Goal: Information Seeking & Learning: Learn about a topic

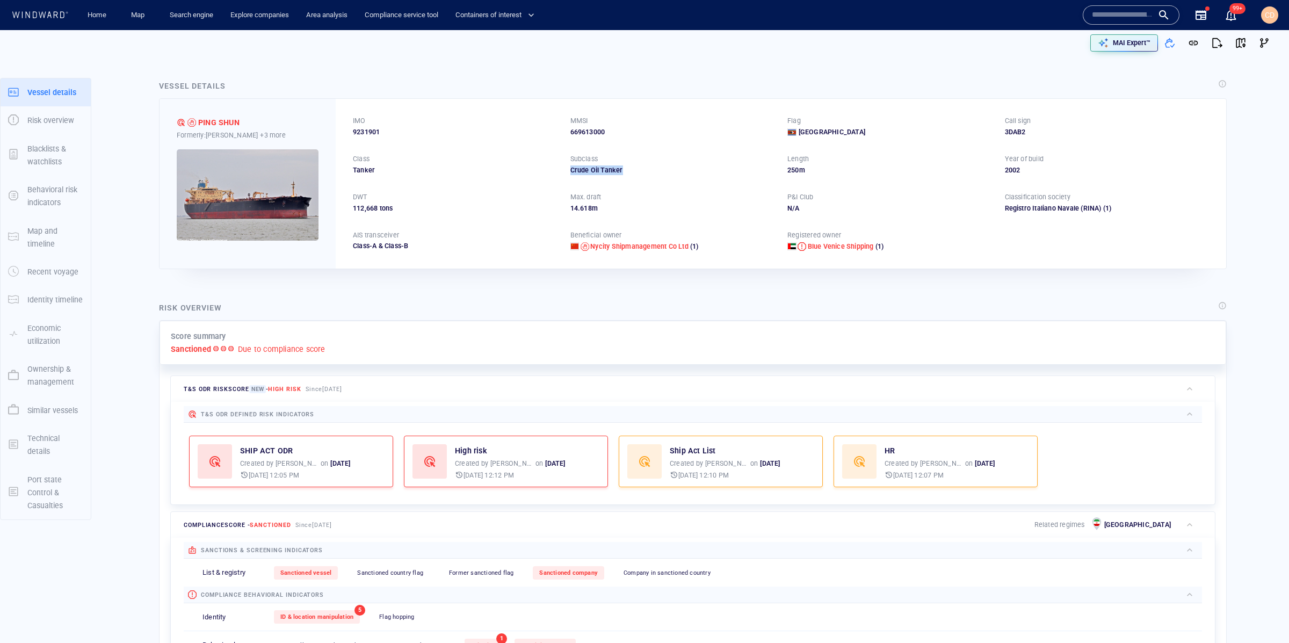
drag, startPoint x: 638, startPoint y: 171, endPoint x: 564, endPoint y: 174, distance: 74.1
click at [564, 174] on div "IMO 9231901 MMSI 669613000 Flag Swaziland Call sign 3DAB2 Class Tanker Subclass…" at bounding box center [781, 183] width 890 height 169
click at [779, 176] on div "IMO 9231901 MMSI 669613000 Flag Swaziland Call sign 3DAB2 Class Tanker Subclass…" at bounding box center [781, 183] width 890 height 169
click at [805, 168] on div "250 m" at bounding box center [889, 170] width 205 height 10
drag, startPoint x: 781, startPoint y: 176, endPoint x: 753, endPoint y: 175, distance: 27.4
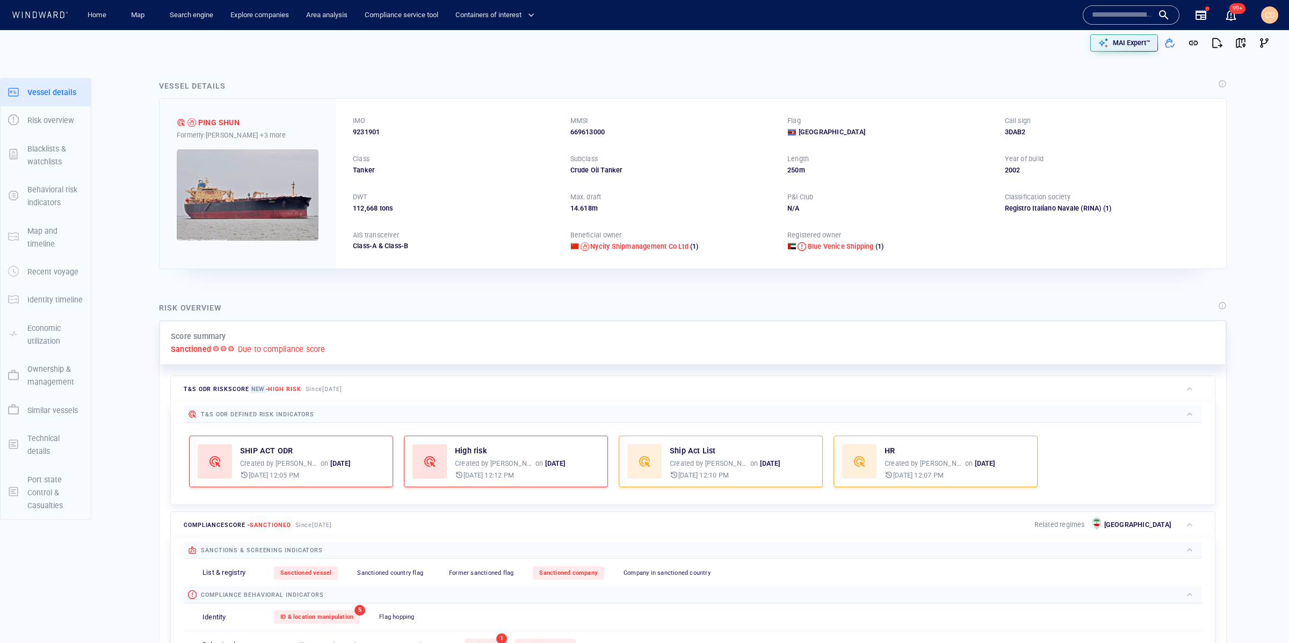
click at [753, 175] on div "IMO 9231901 MMSI 669613000 Flag Swaziland Call sign 3DAB2 Class Tanker Subclass…" at bounding box center [781, 183] width 890 height 169
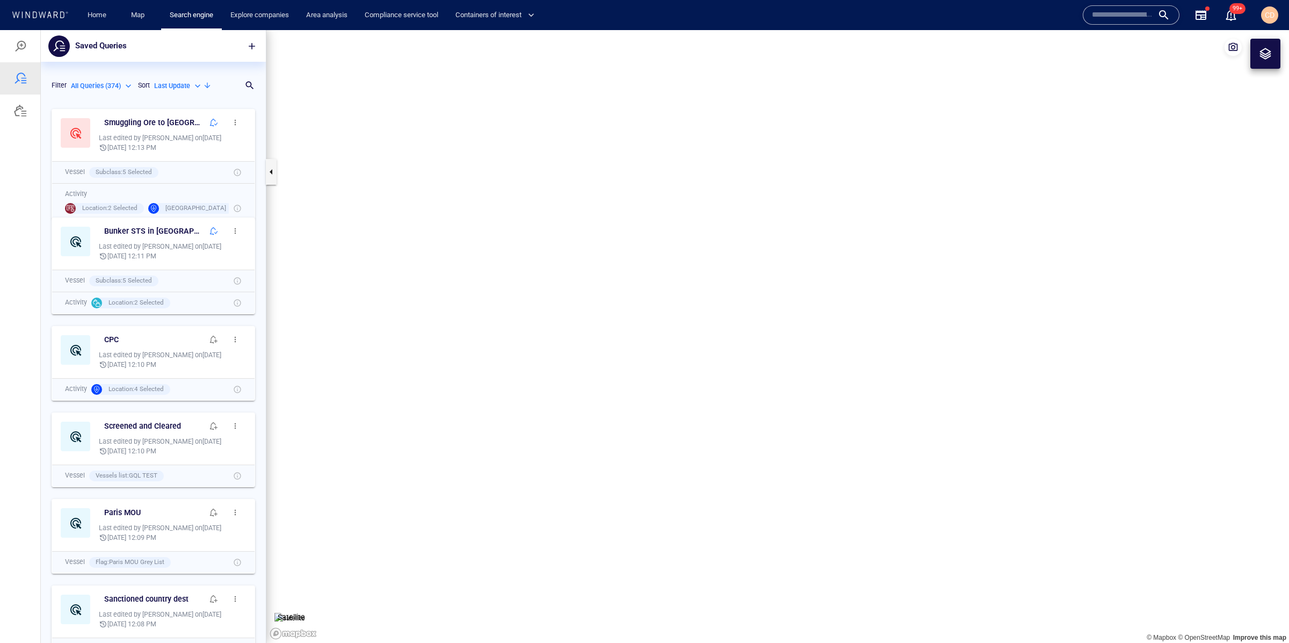
scroll to position [540, 224]
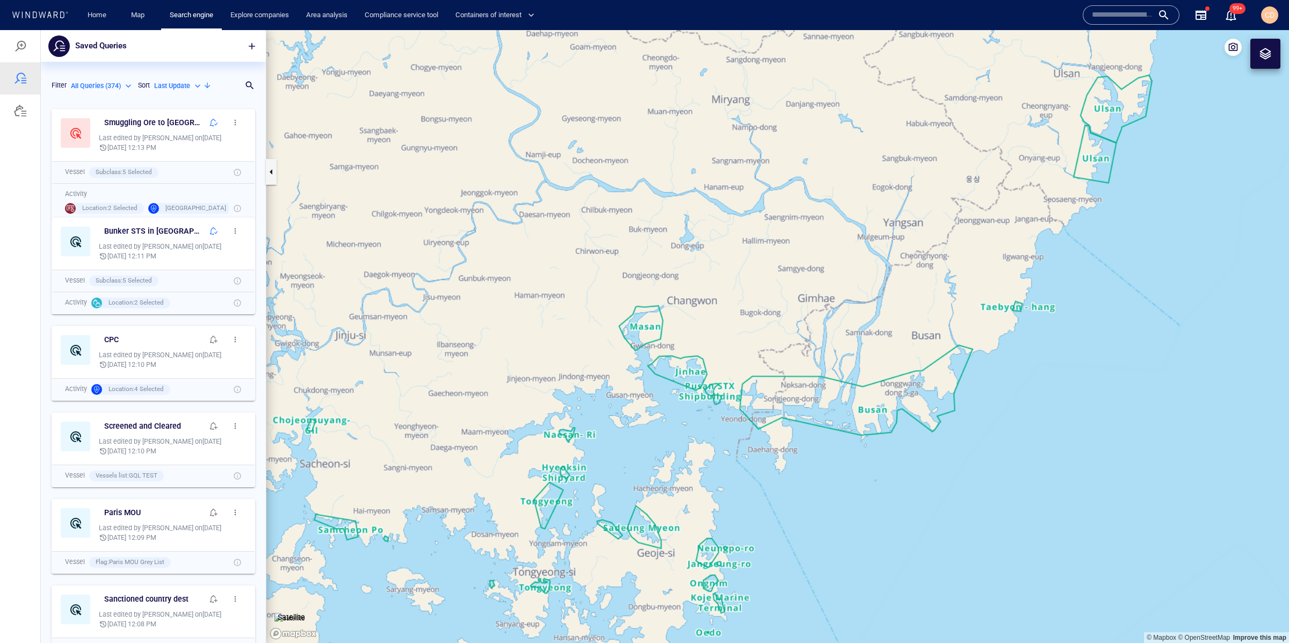
click at [1126, 17] on input "text" at bounding box center [1122, 15] width 61 height 16
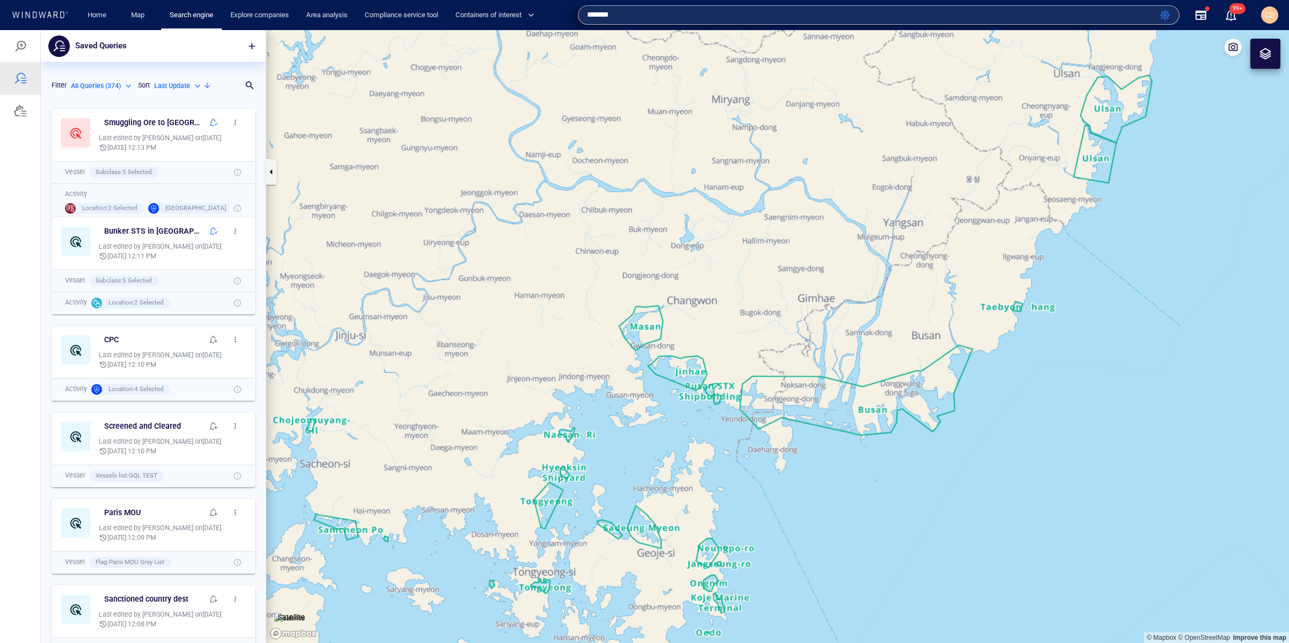
type input "*******"
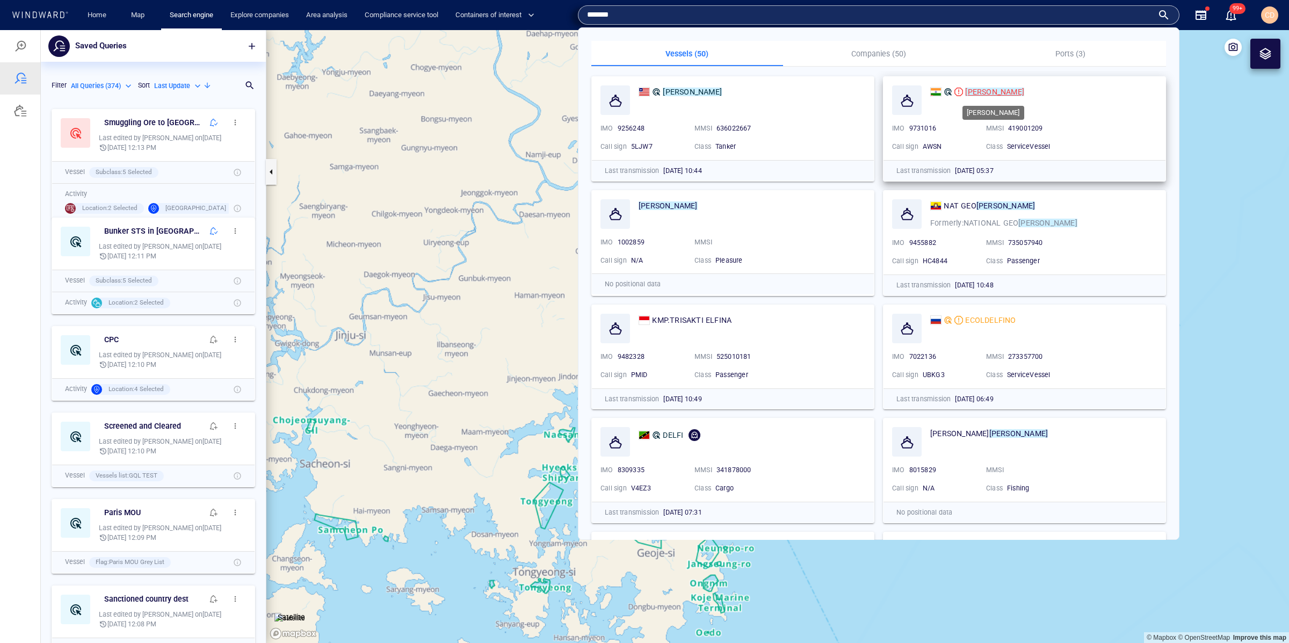
click at [991, 91] on mark "[PERSON_NAME]" at bounding box center [994, 92] width 59 height 9
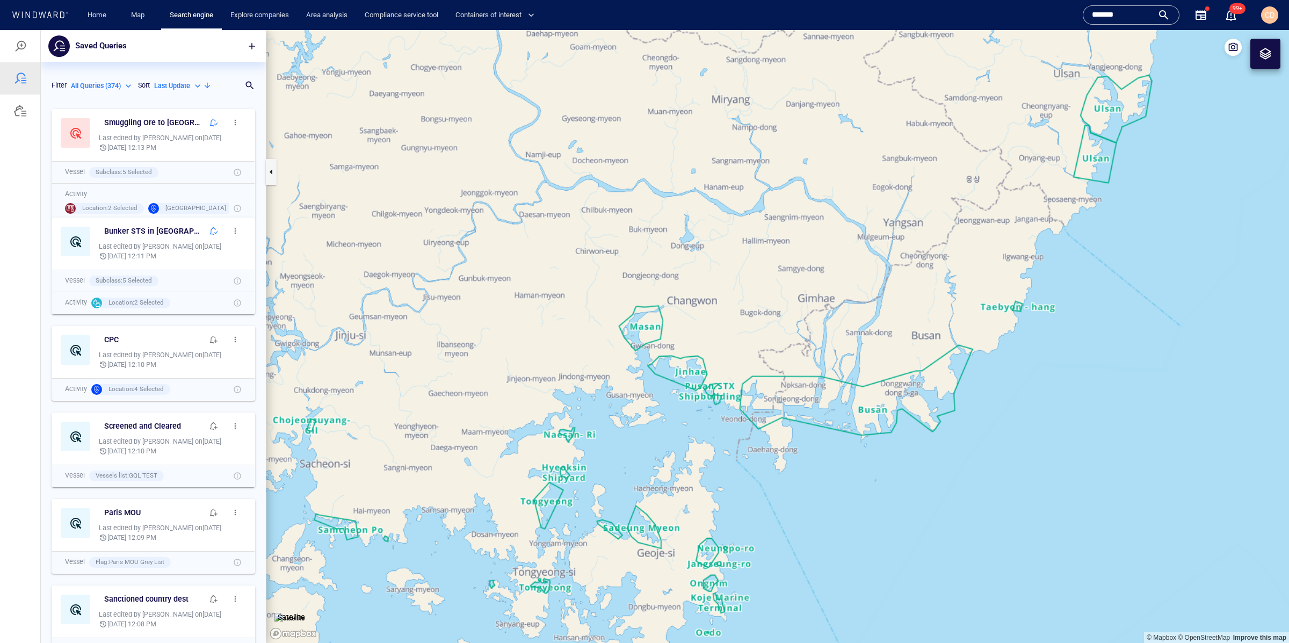
click at [1123, 17] on input "*******" at bounding box center [1122, 15] width 61 height 16
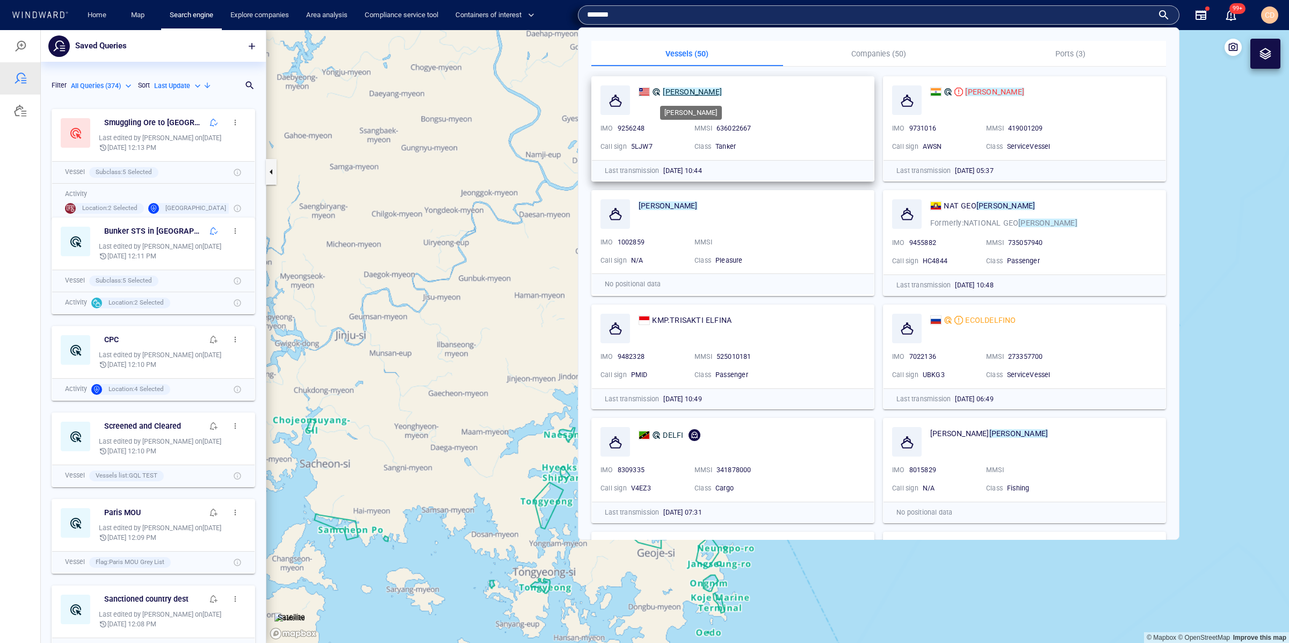
click at [673, 90] on mark "[PERSON_NAME]" at bounding box center [692, 92] width 59 height 9
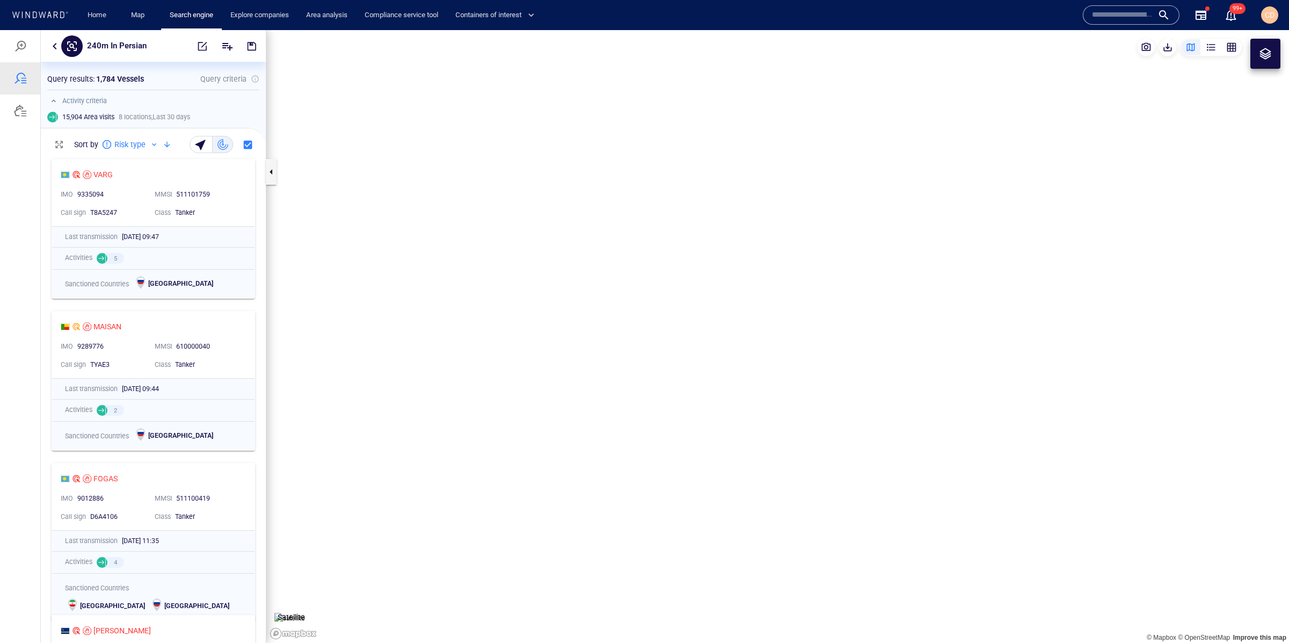
scroll to position [489, 224]
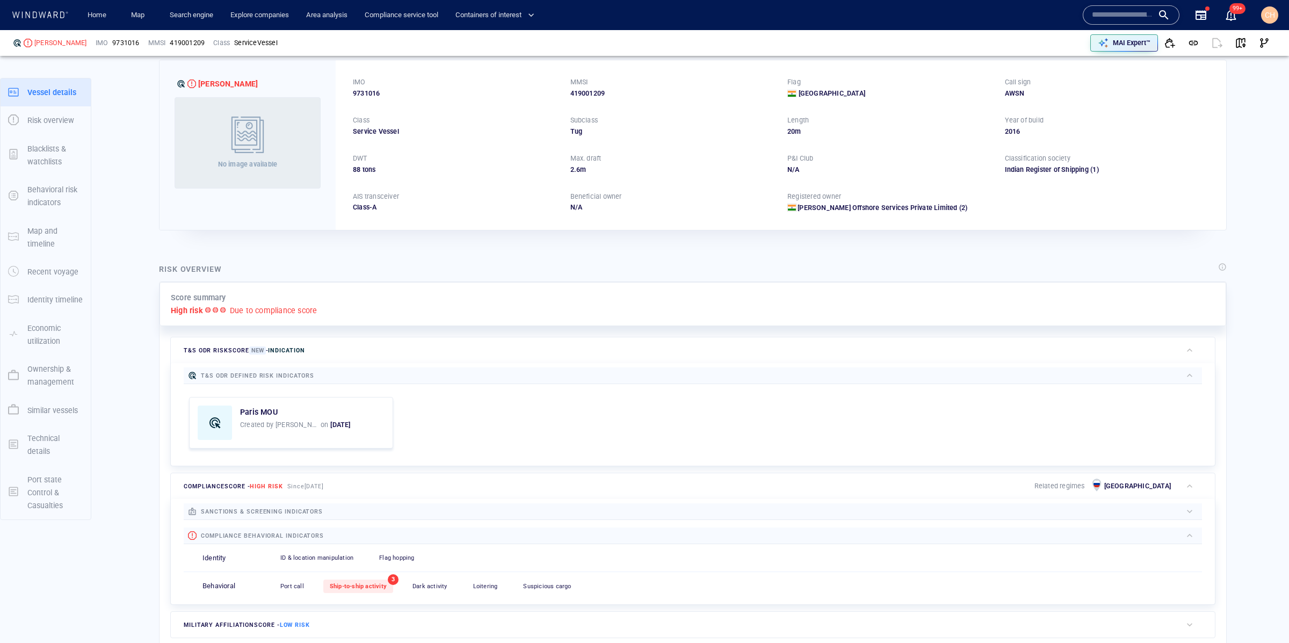
scroll to position [71, 0]
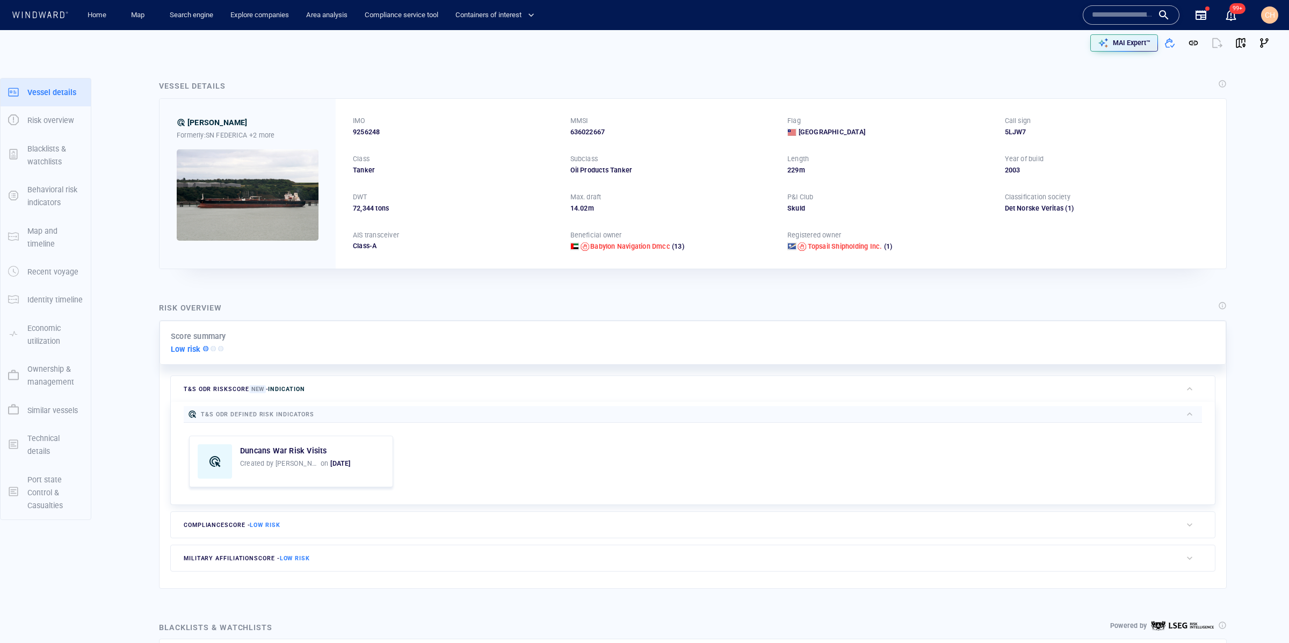
click at [248, 534] on div "compliance score - Low risk" at bounding box center [676, 525] width 1011 height 26
click at [287, 551] on span "sanctions & screening indicators" at bounding box center [262, 550] width 122 height 7
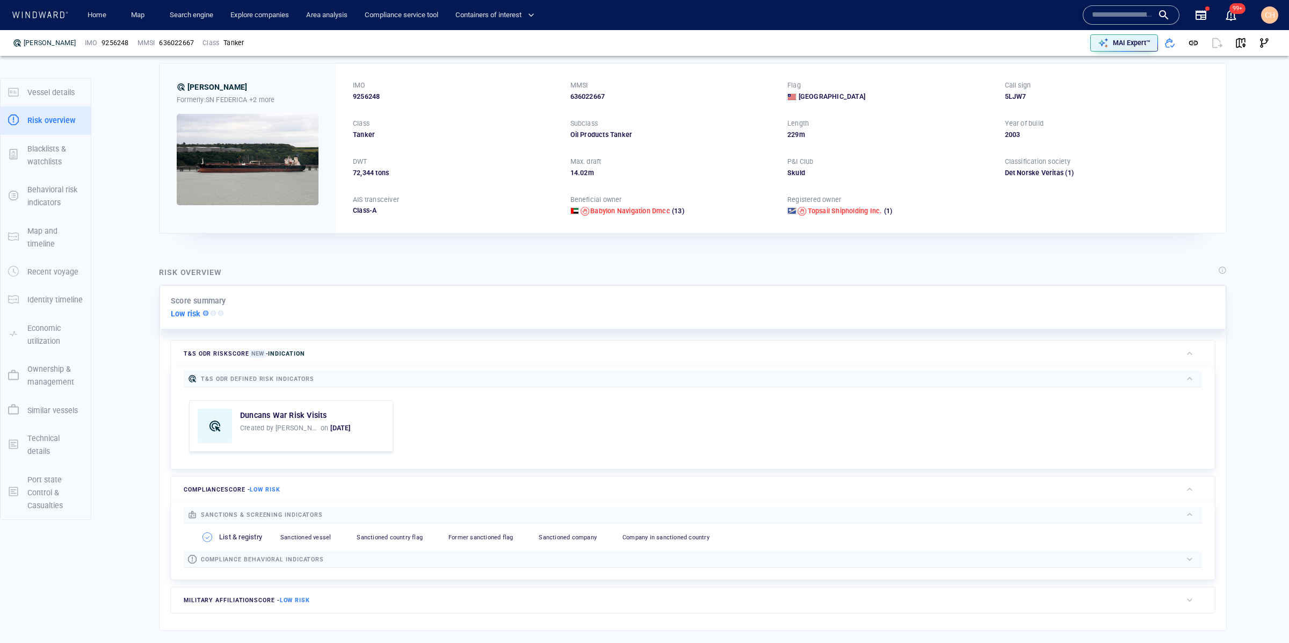
scroll to position [10, 0]
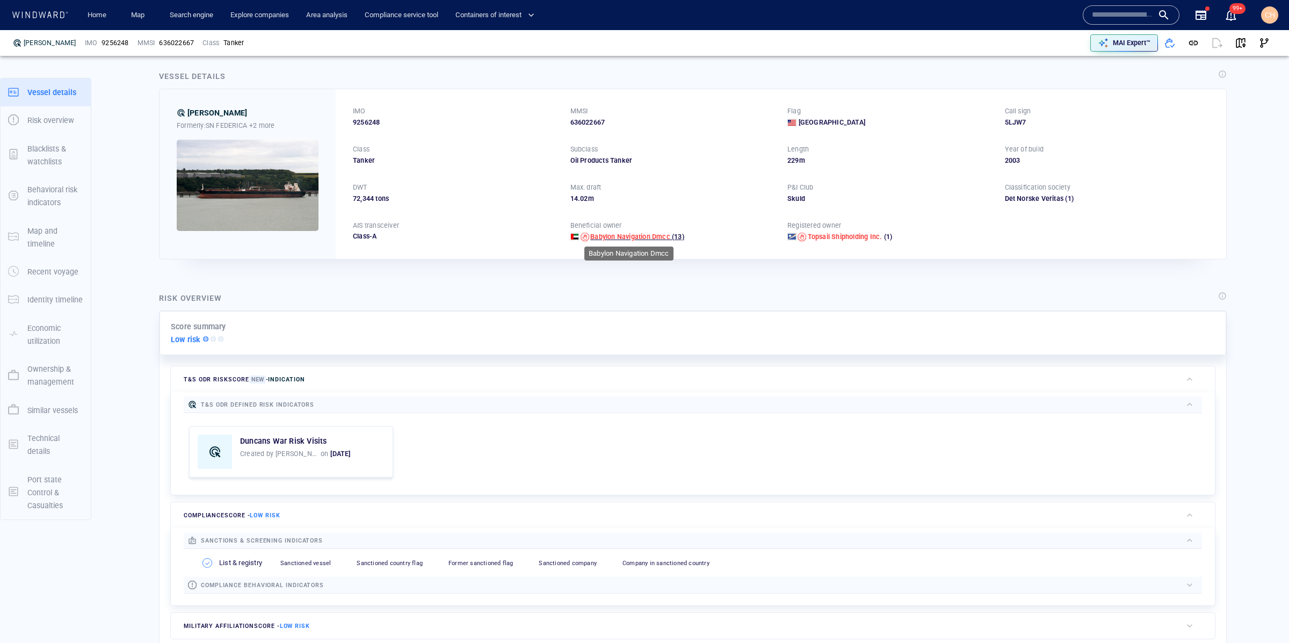
click at [601, 234] on span "Babylon Navigation Dmcc" at bounding box center [630, 237] width 80 height 8
click at [828, 238] on span "Topsail Shipholding Inc." at bounding box center [845, 237] width 75 height 8
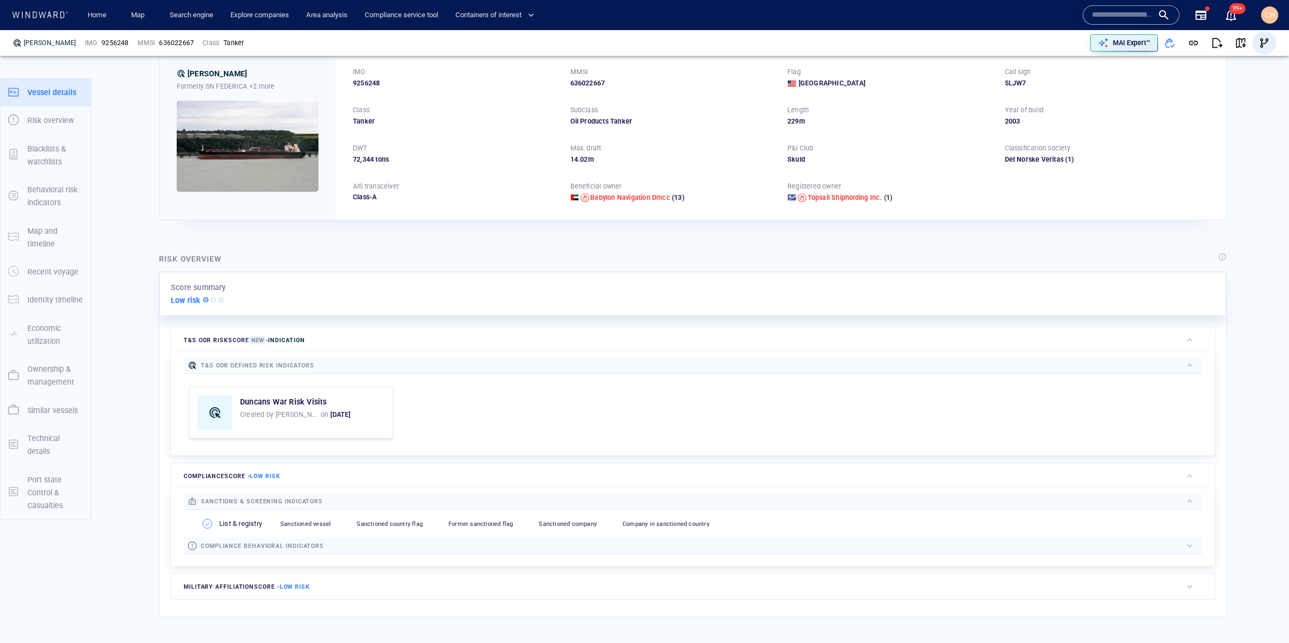
scroll to position [28, 0]
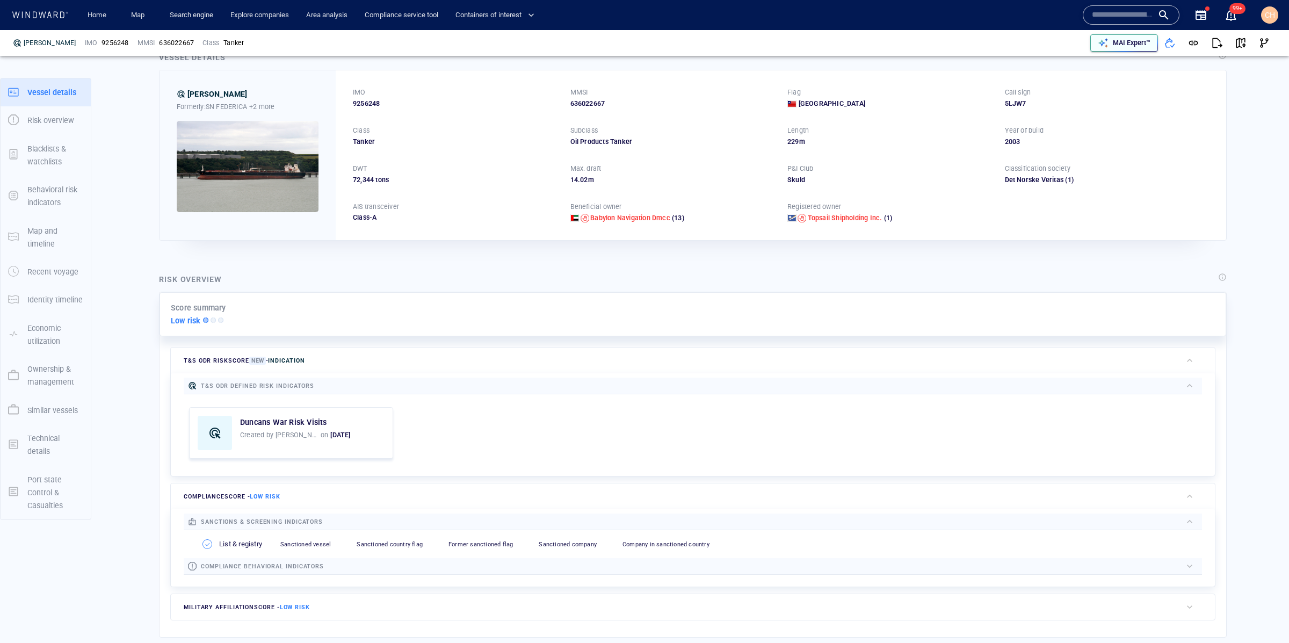
click at [1118, 37] on div "MAI Expert™" at bounding box center [1131, 43] width 42 height 14
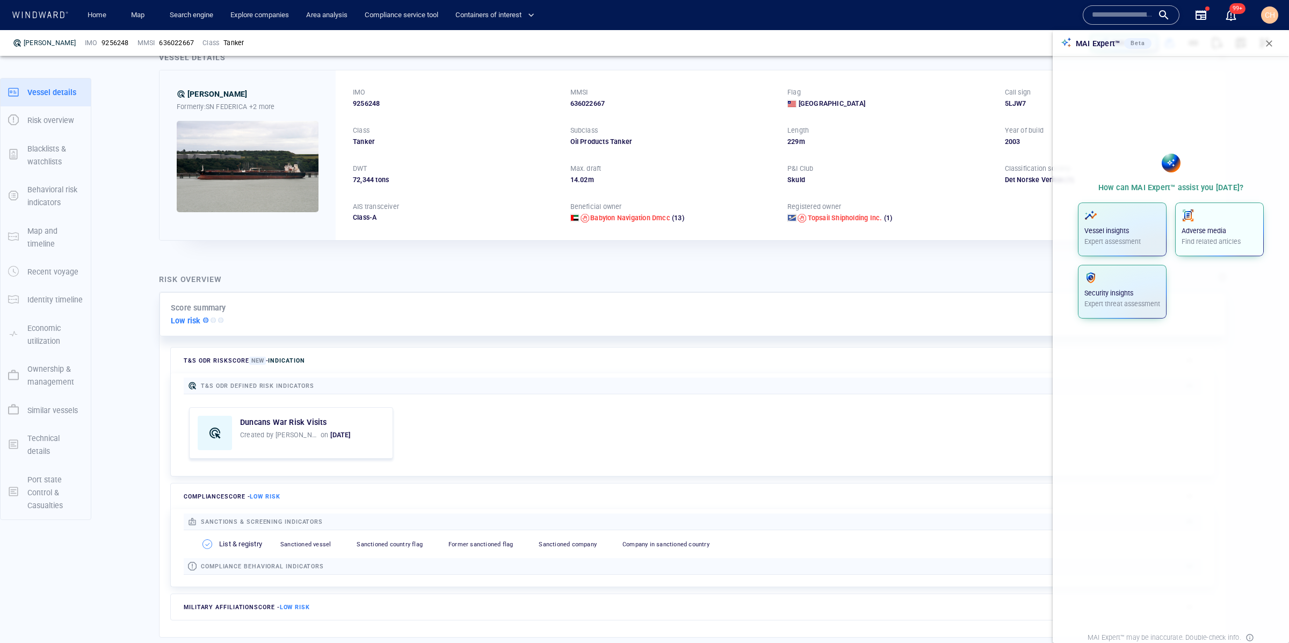
click at [1217, 237] on p "Find related articles" at bounding box center [1219, 242] width 76 height 10
